Goal: Contribute content: Add original content to the website for others to see

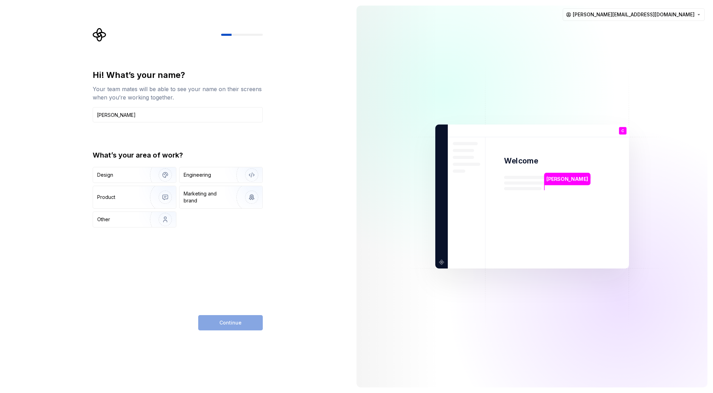
type input "[PERSON_NAME]"
click at [128, 166] on div "What’s your area of work? Design Engineering Product Marketing and brand Other" at bounding box center [178, 188] width 170 height 77
click at [113, 175] on div "Design" at bounding box center [119, 174] width 44 height 7
click at [234, 325] on span "Continue" at bounding box center [231, 322] width 22 height 7
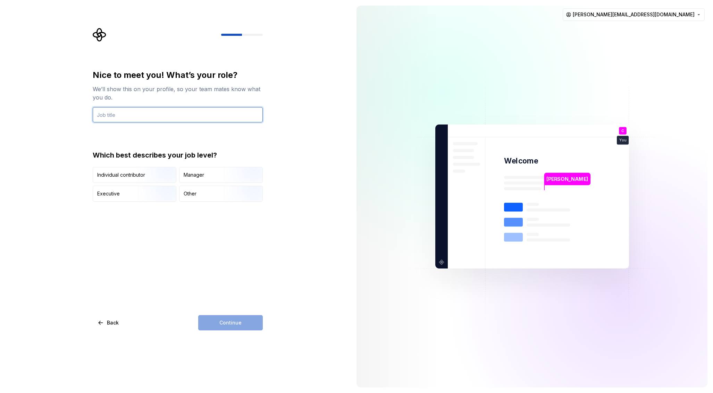
click at [124, 117] on input "text" at bounding box center [178, 114] width 170 height 15
type input "Business Development and Design"
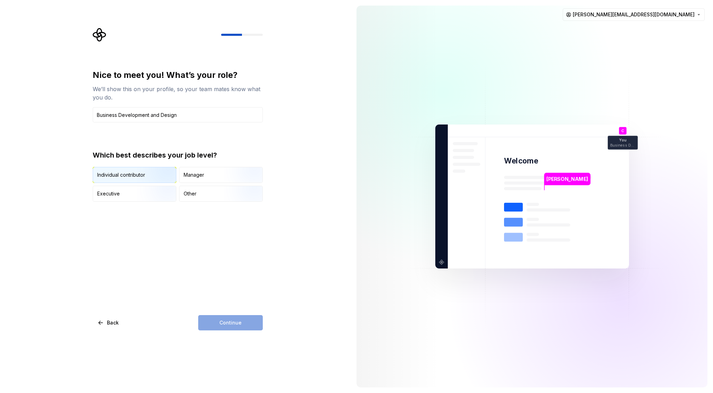
click at [143, 172] on img "button" at bounding box center [159, 183] width 44 height 47
click at [230, 317] on button "Continue" at bounding box center [230, 322] width 65 height 15
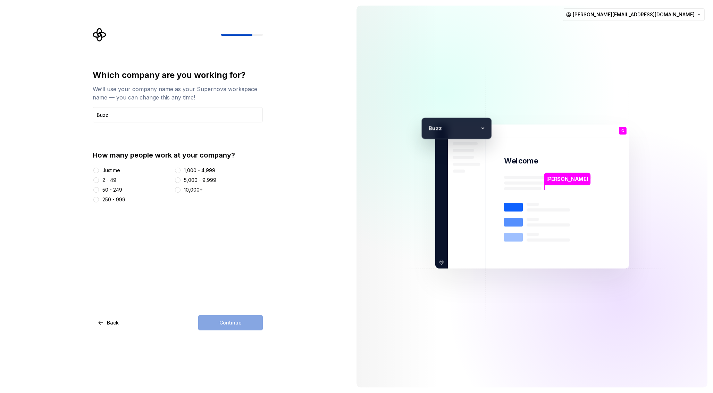
type input "Buzz"
click at [102, 180] on div "2 - 49" at bounding box center [132, 179] width 79 height 7
click at [96, 179] on button "2 - 49" at bounding box center [96, 180] width 6 height 6
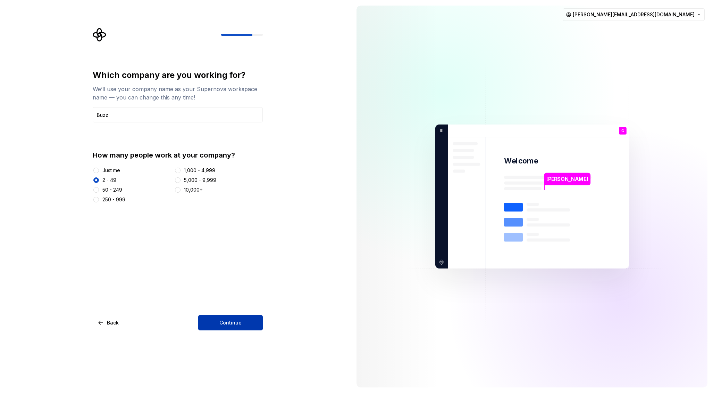
click at [229, 321] on span "Continue" at bounding box center [231, 322] width 22 height 7
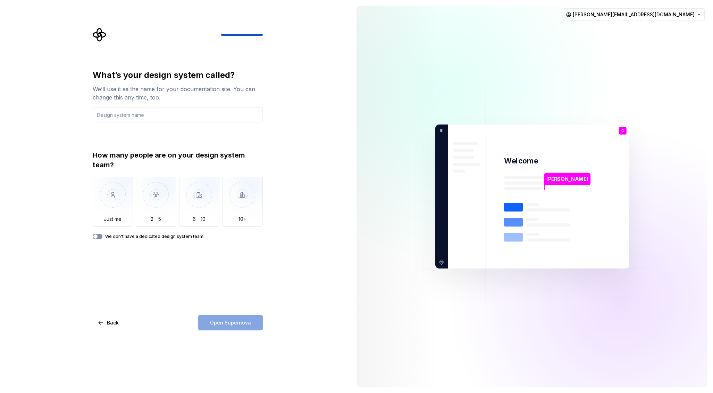
click at [98, 235] on button "We don't have a dedicated design system team" at bounding box center [98, 236] width 10 height 6
click at [96, 236] on icon "button" at bounding box center [95, 236] width 2 height 1
click at [96, 236] on span "button" at bounding box center [95, 236] width 4 height 4
click at [141, 112] on input "text" at bounding box center [178, 114] width 170 height 15
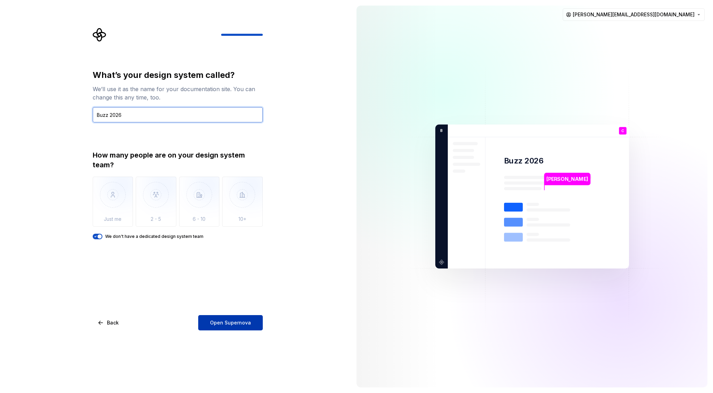
type input "Buzz 2026"
click at [234, 325] on span "Open Supernova" at bounding box center [230, 322] width 41 height 7
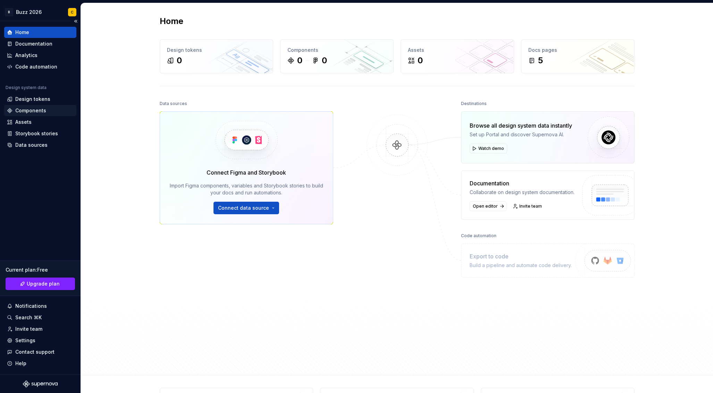
click at [33, 107] on div "Components" at bounding box center [30, 110] width 31 height 7
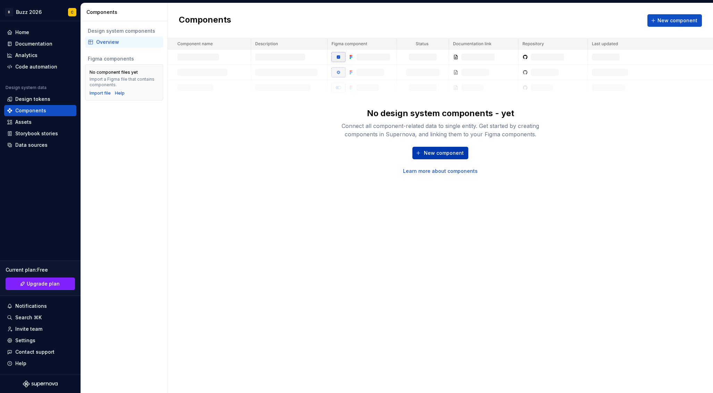
click at [438, 153] on span "New component" at bounding box center [444, 152] width 40 height 7
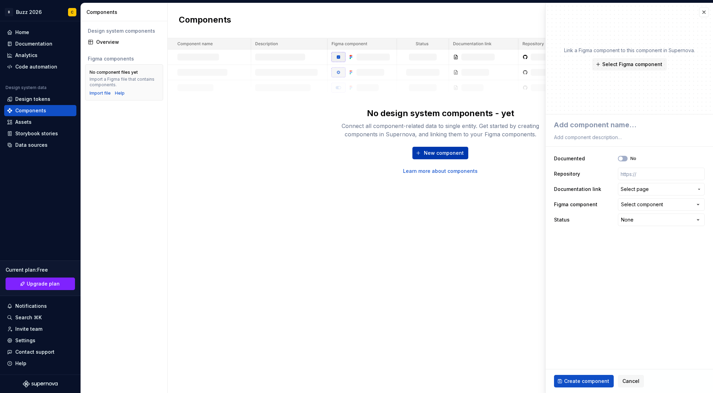
type textarea "*"
click at [704, 13] on button "button" at bounding box center [705, 12] width 10 height 10
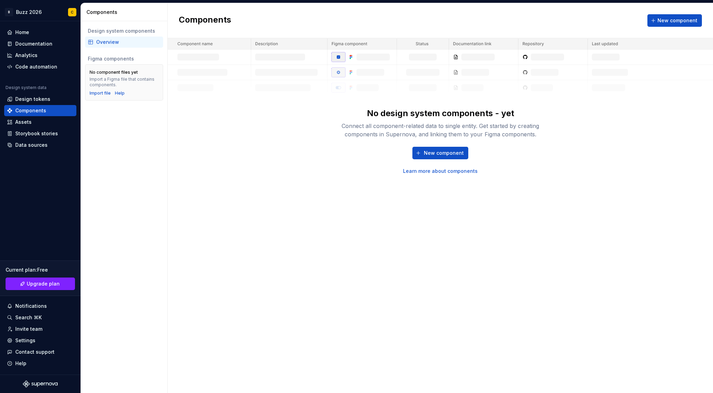
click at [283, 270] on div "Components New component No design system components - yet Connect all componen…" at bounding box center [441, 197] width 546 height 389
click at [31, 120] on div "Assets" at bounding box center [40, 121] width 67 height 7
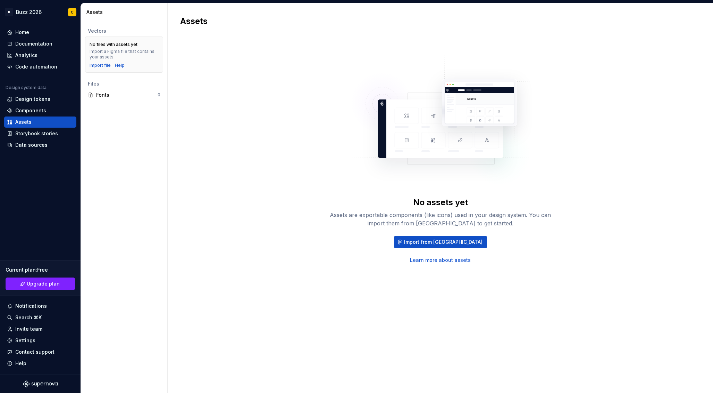
drag, startPoint x: 266, startPoint y: 92, endPoint x: 252, endPoint y: 86, distance: 15.6
click at [266, 92] on div "No assets yet Assets are exportable components (like icons) used in your design…" at bounding box center [440, 158] width 521 height 210
